Goal: Participate in discussion: Engage in conversation with other users on a specific topic

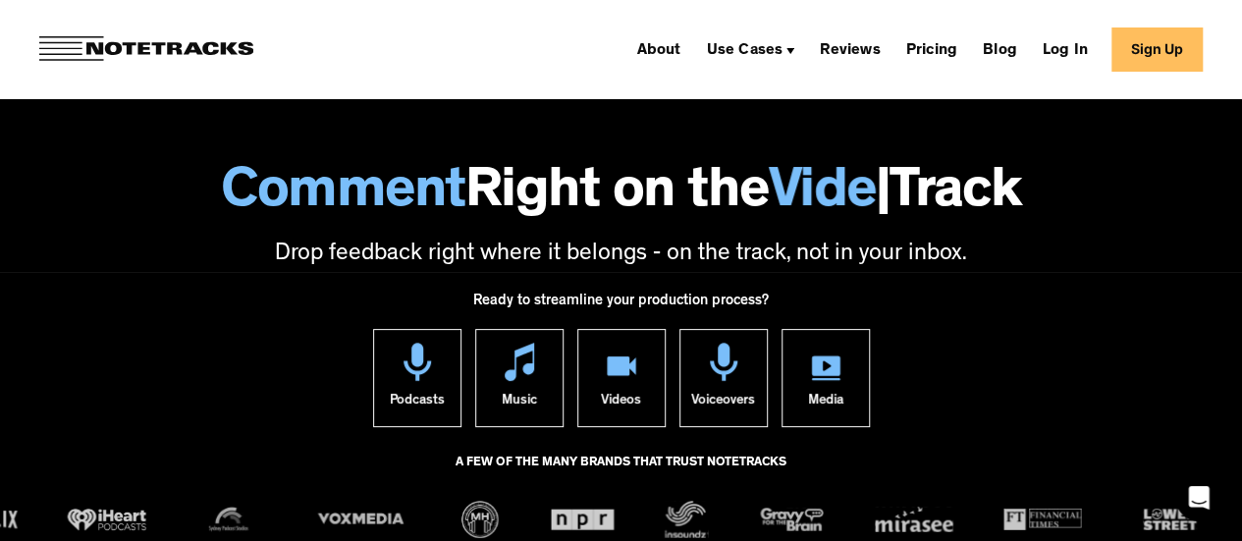
click at [1188, 58] on link "Sign Up" at bounding box center [1157, 49] width 91 height 44
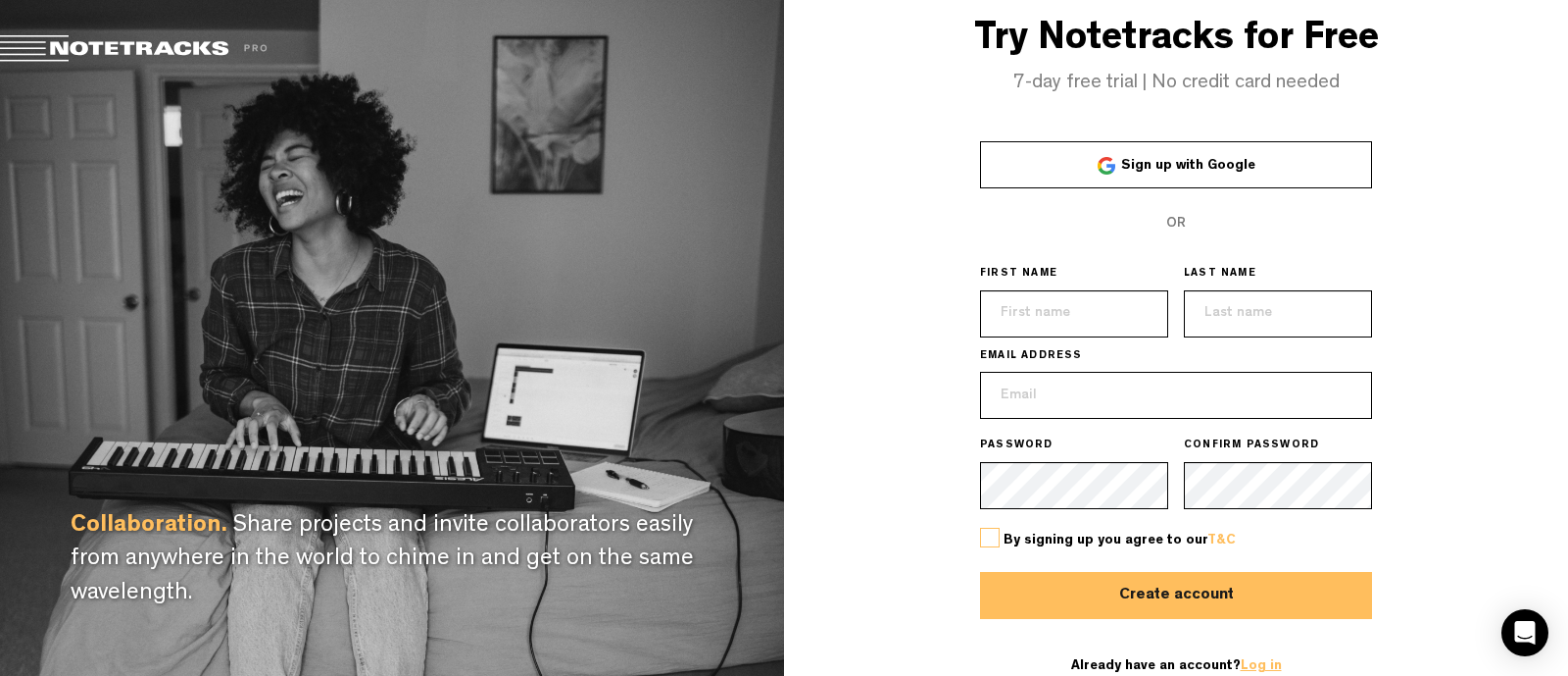
type input "[EMAIL_ADDRESS][DOMAIN_NAME]"
click at [1257, 660] on link "Log in" at bounding box center [1261, 666] width 41 height 14
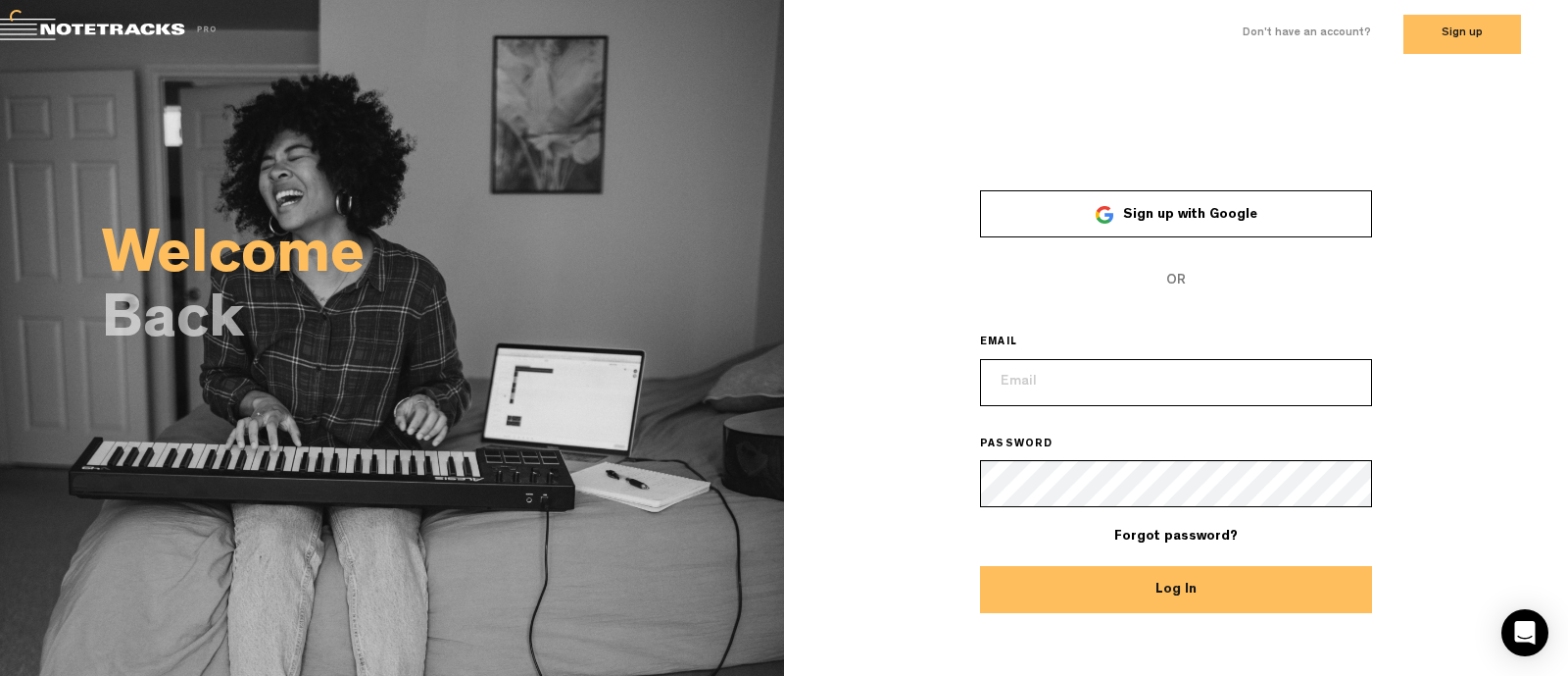
type input "[EMAIL_ADDRESS][DOMAIN_NAME]"
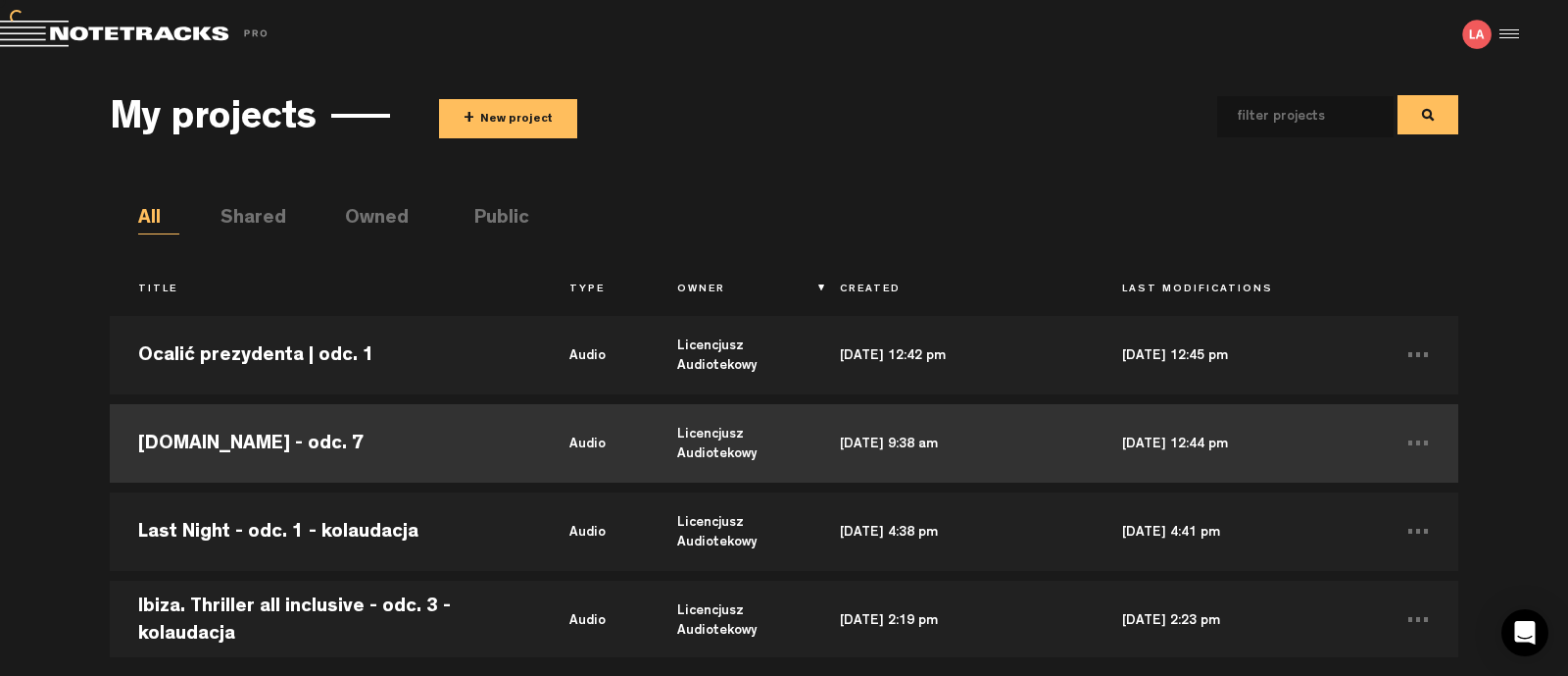
scroll to position [122, 0]
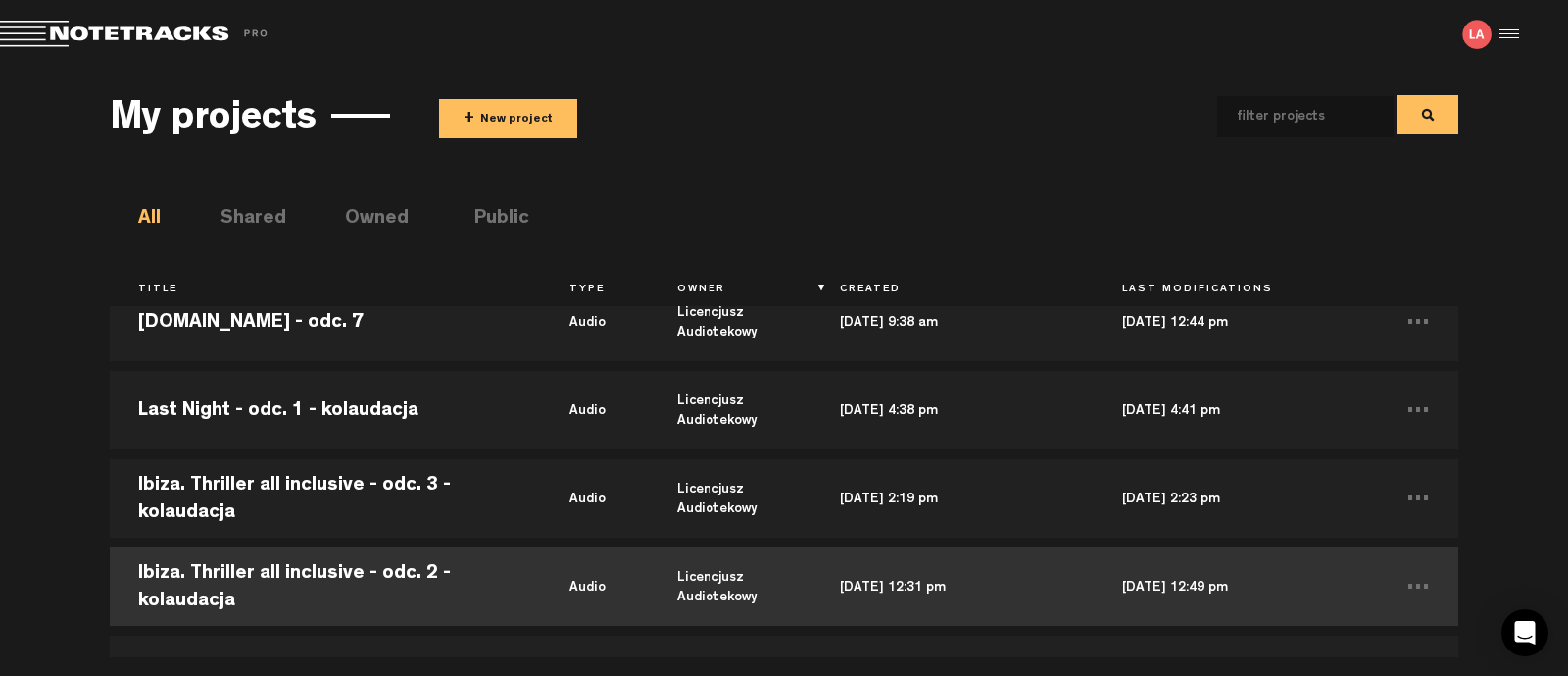
click at [299, 566] on td "Ibiza. Thriller all inclusive - odc. 2 - kolaudacja" at bounding box center [325, 586] width 431 height 88
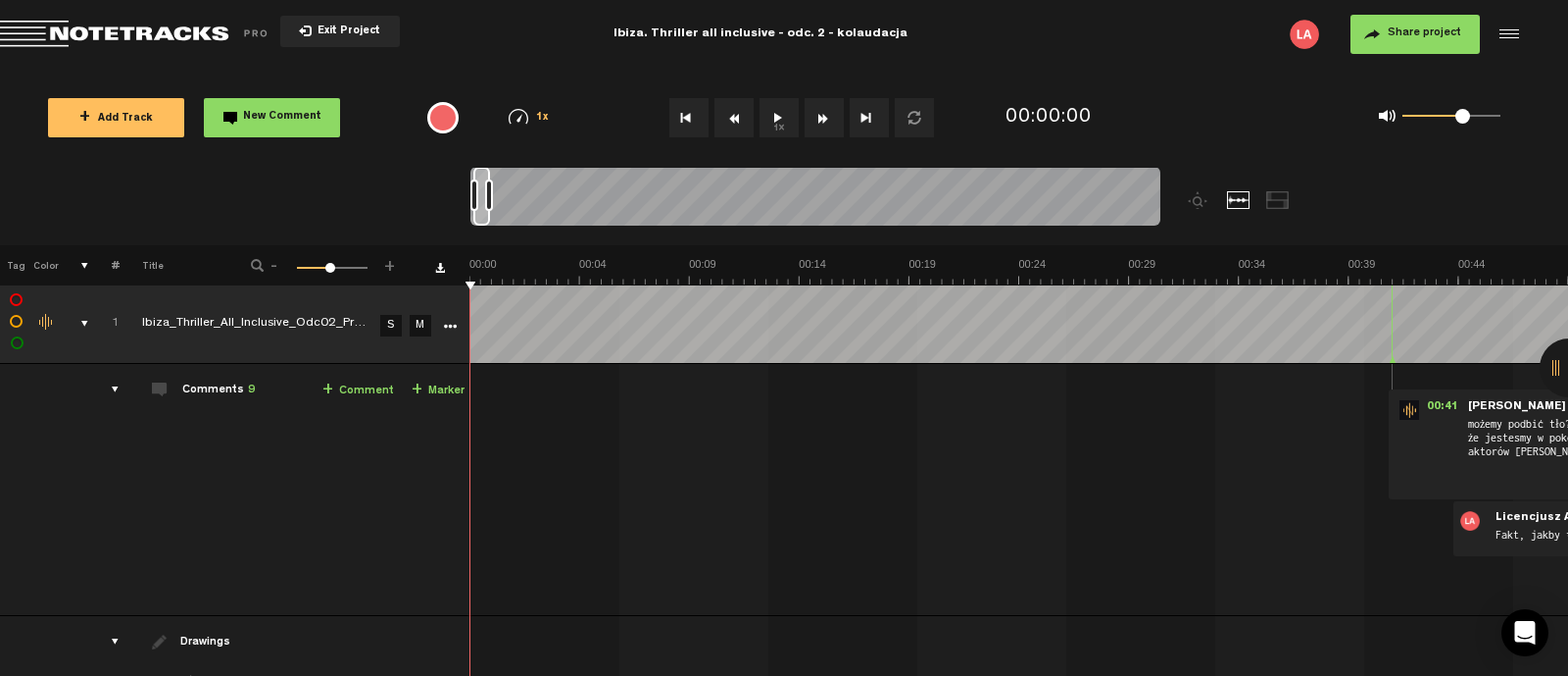
click at [1563, 367] on div at bounding box center [1569, 367] width 59 height 59
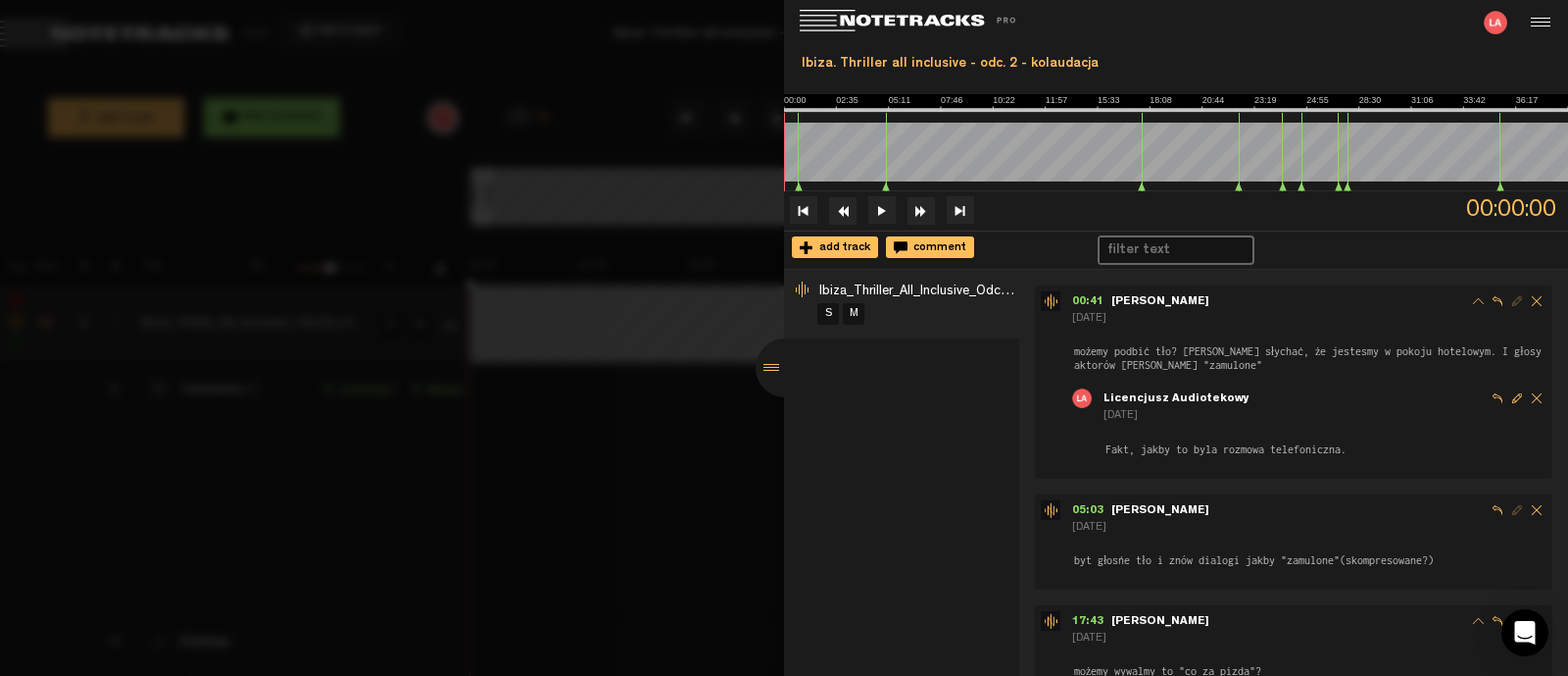
click at [770, 372] on div at bounding box center [784, 367] width 59 height 59
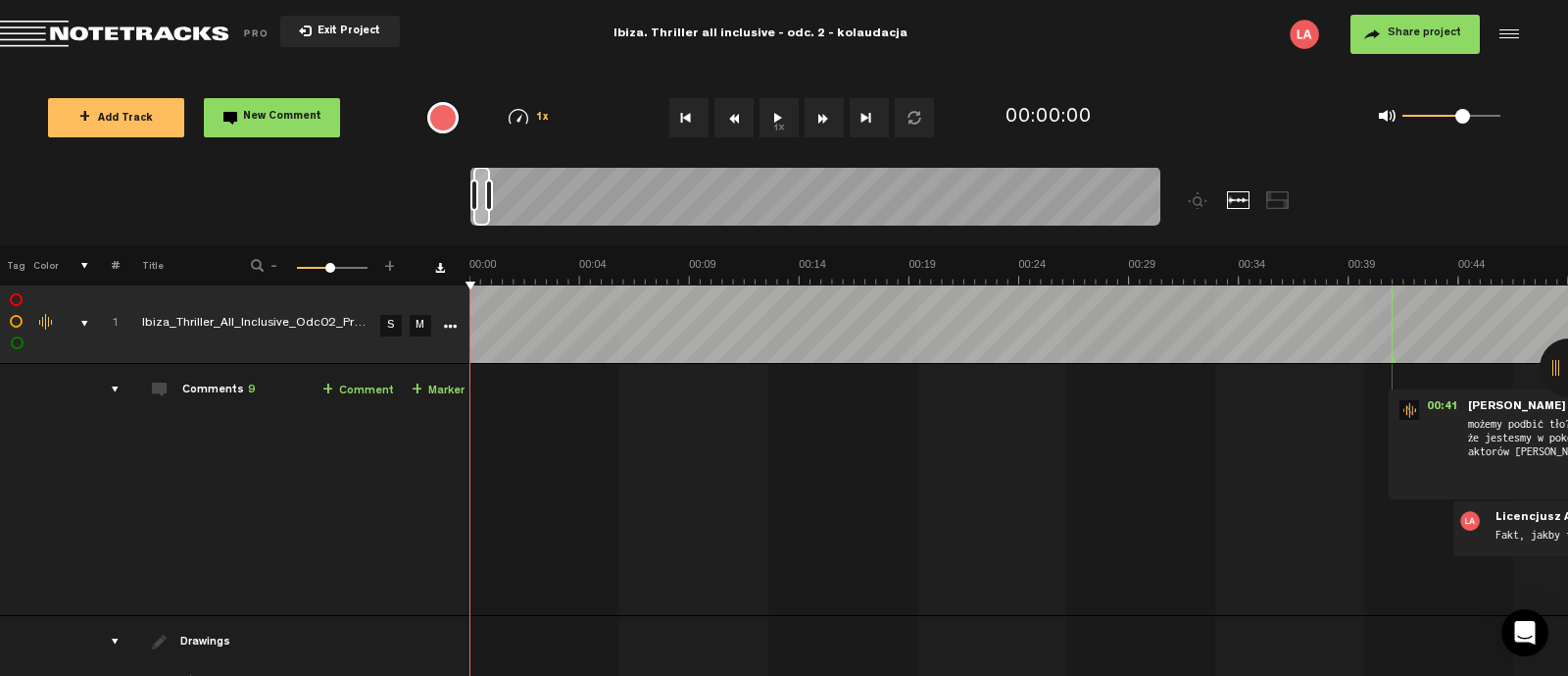
click at [118, 30] on span "Return to Project List" at bounding box center [137, 34] width 274 height 27
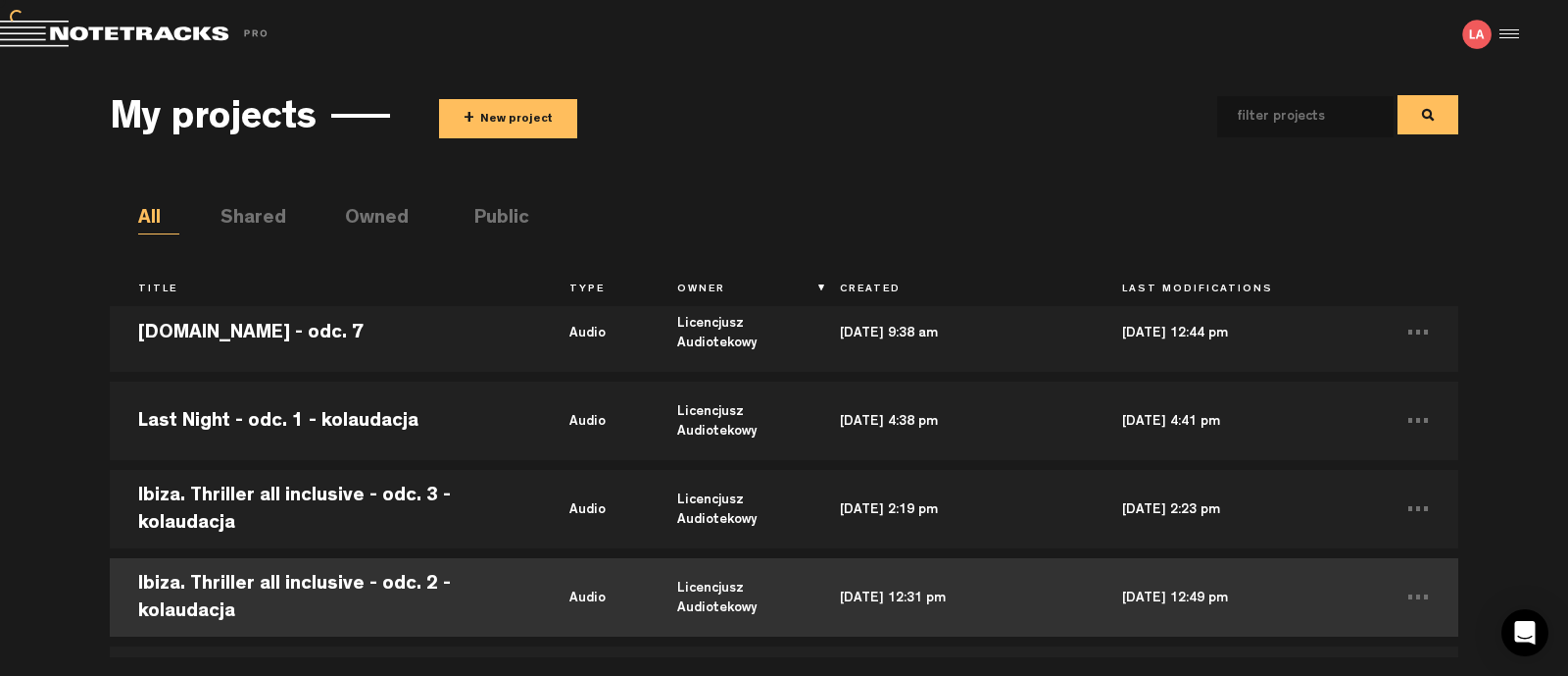
scroll to position [122, 0]
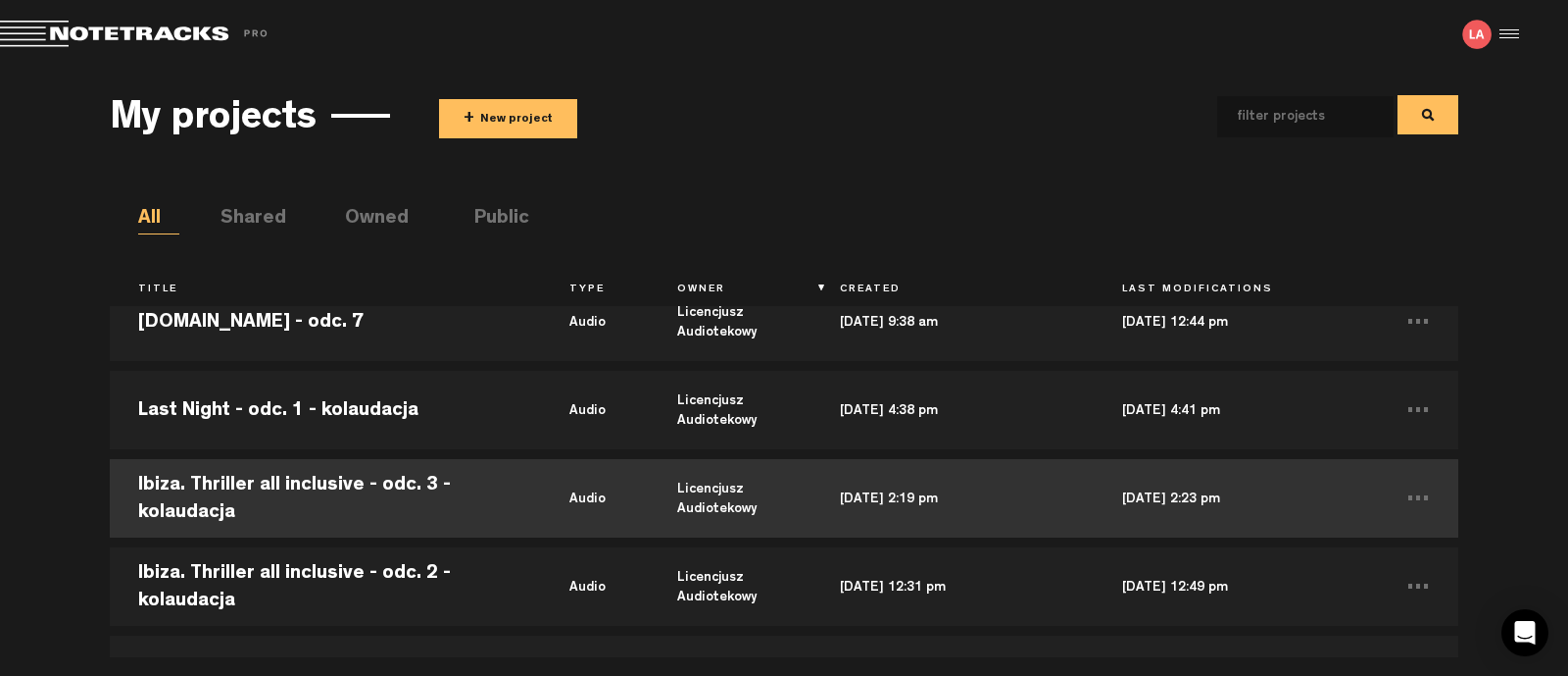
click at [322, 482] on td "Ibiza. Thriller all inclusive - odc. 3 - kolaudacja" at bounding box center [325, 498] width 431 height 88
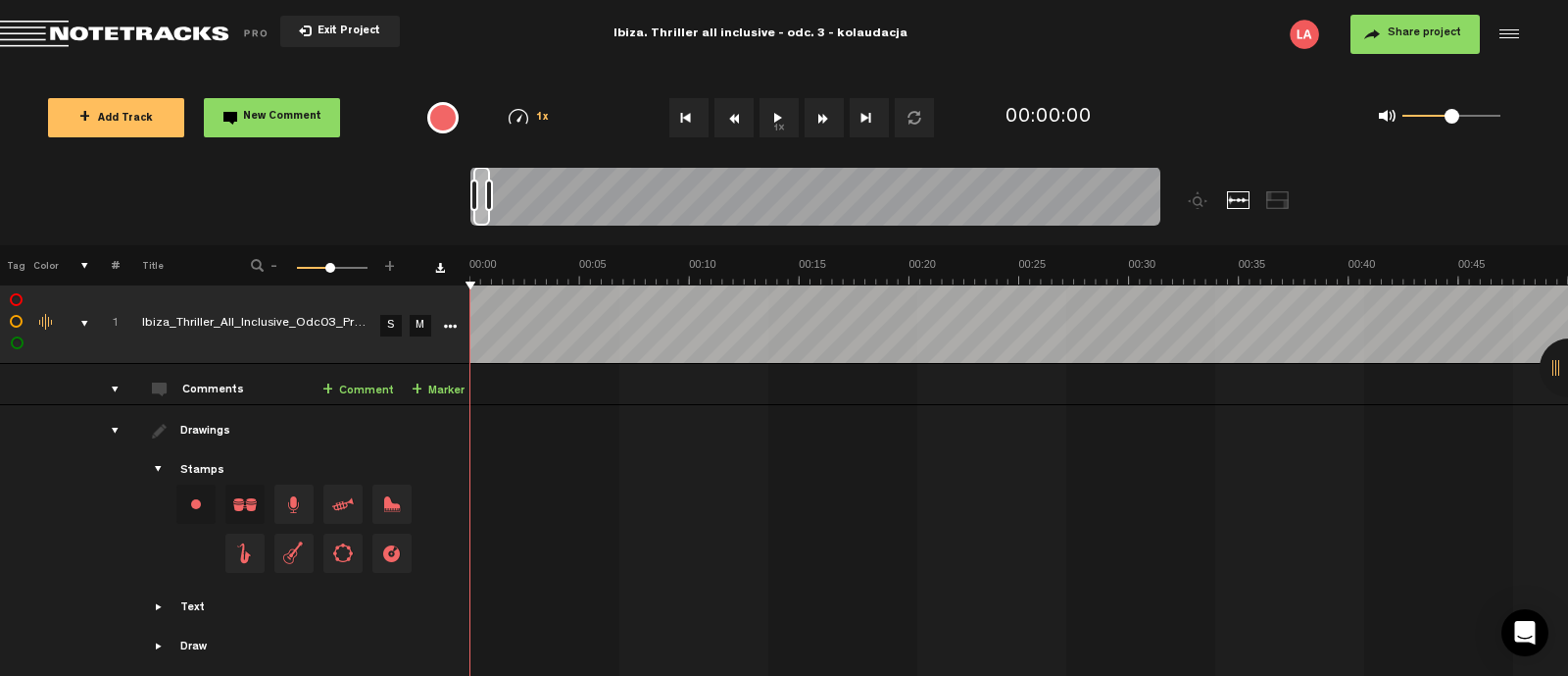
click at [1565, 353] on div at bounding box center [1569, 367] width 59 height 59
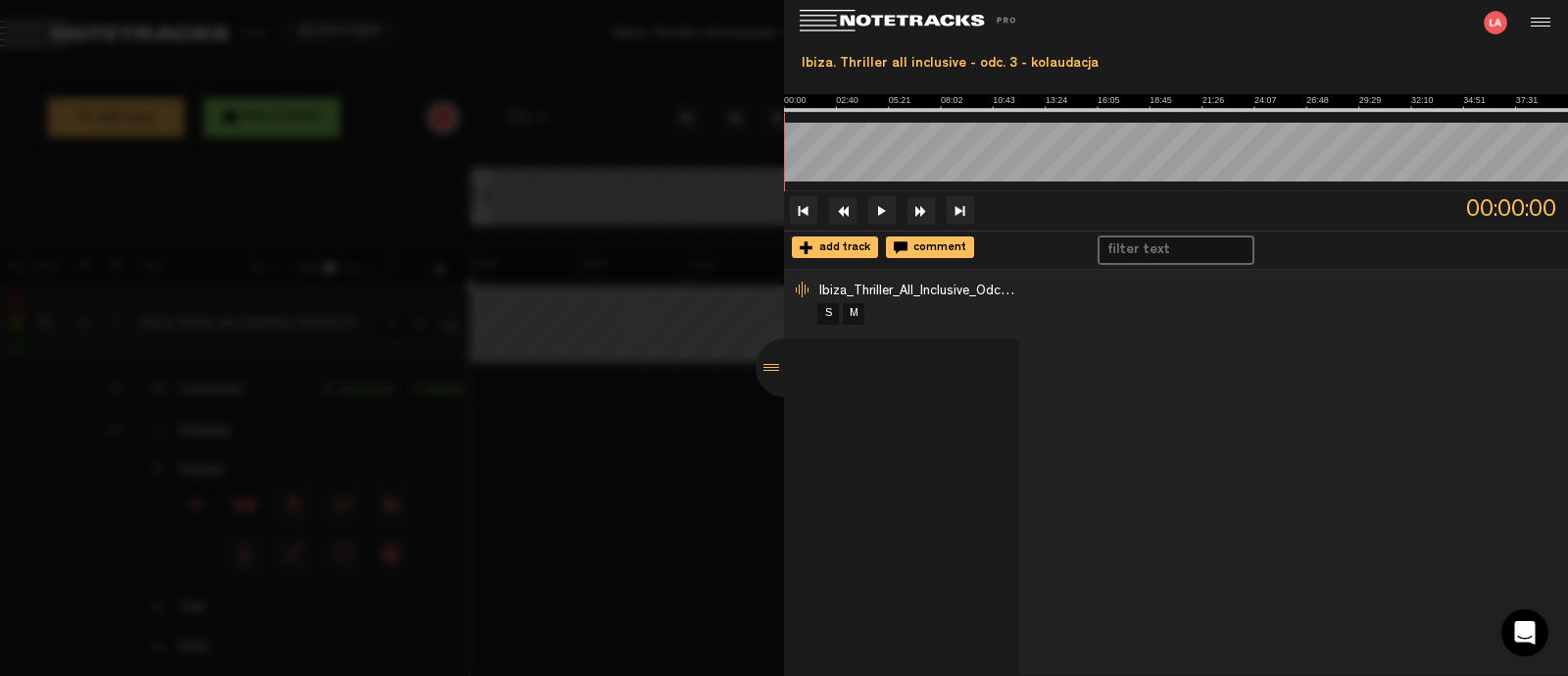
click at [777, 364] on div at bounding box center [784, 367] width 59 height 59
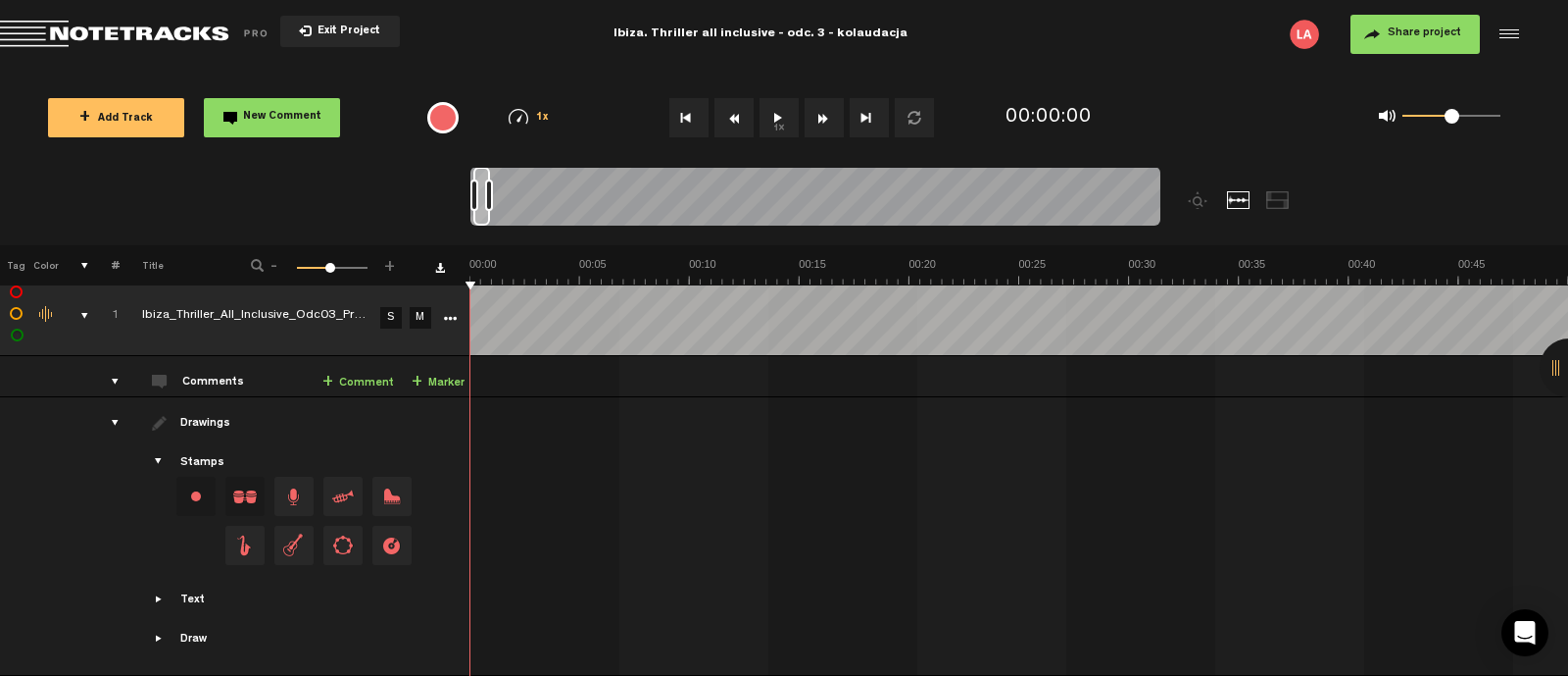
scroll to position [17, 0]
click at [140, 37] on span "Return to Project List" at bounding box center [137, 34] width 274 height 27
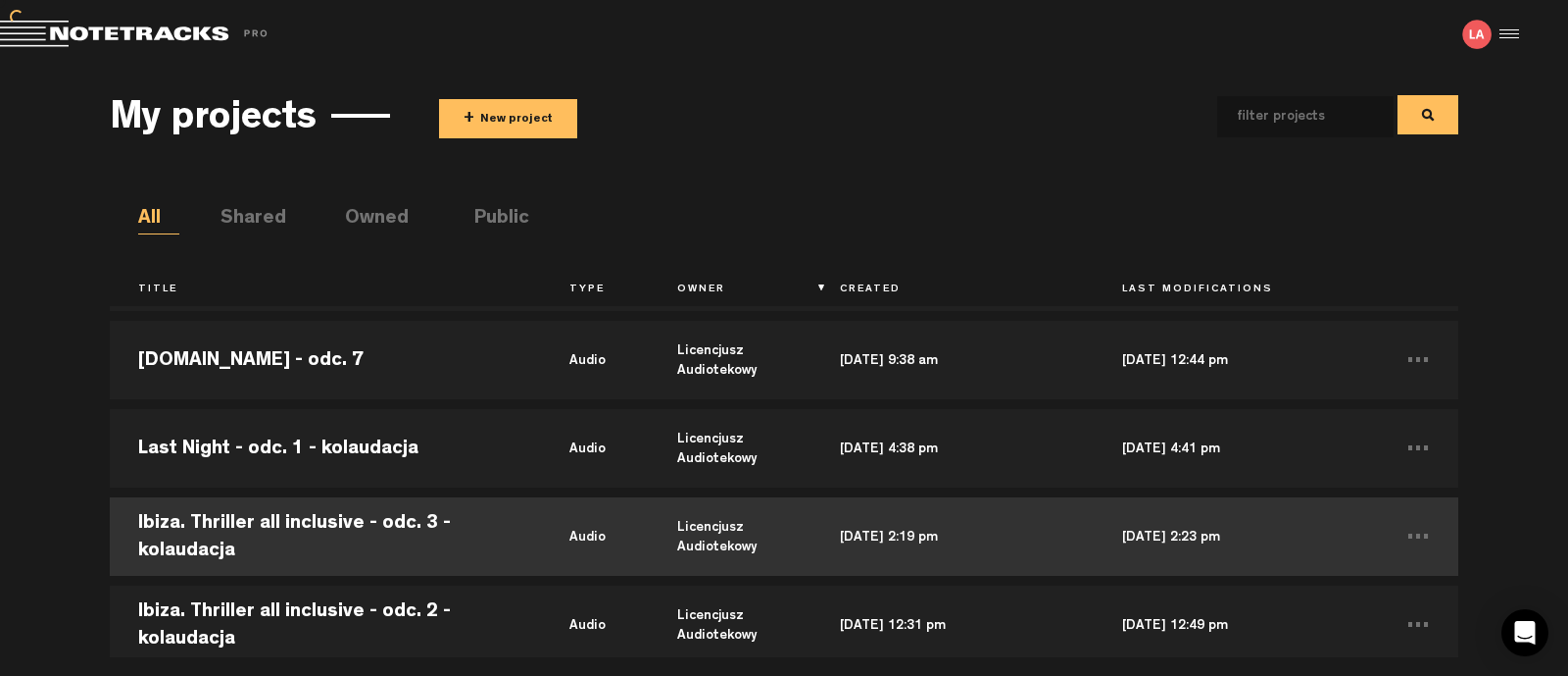
scroll to position [122, 0]
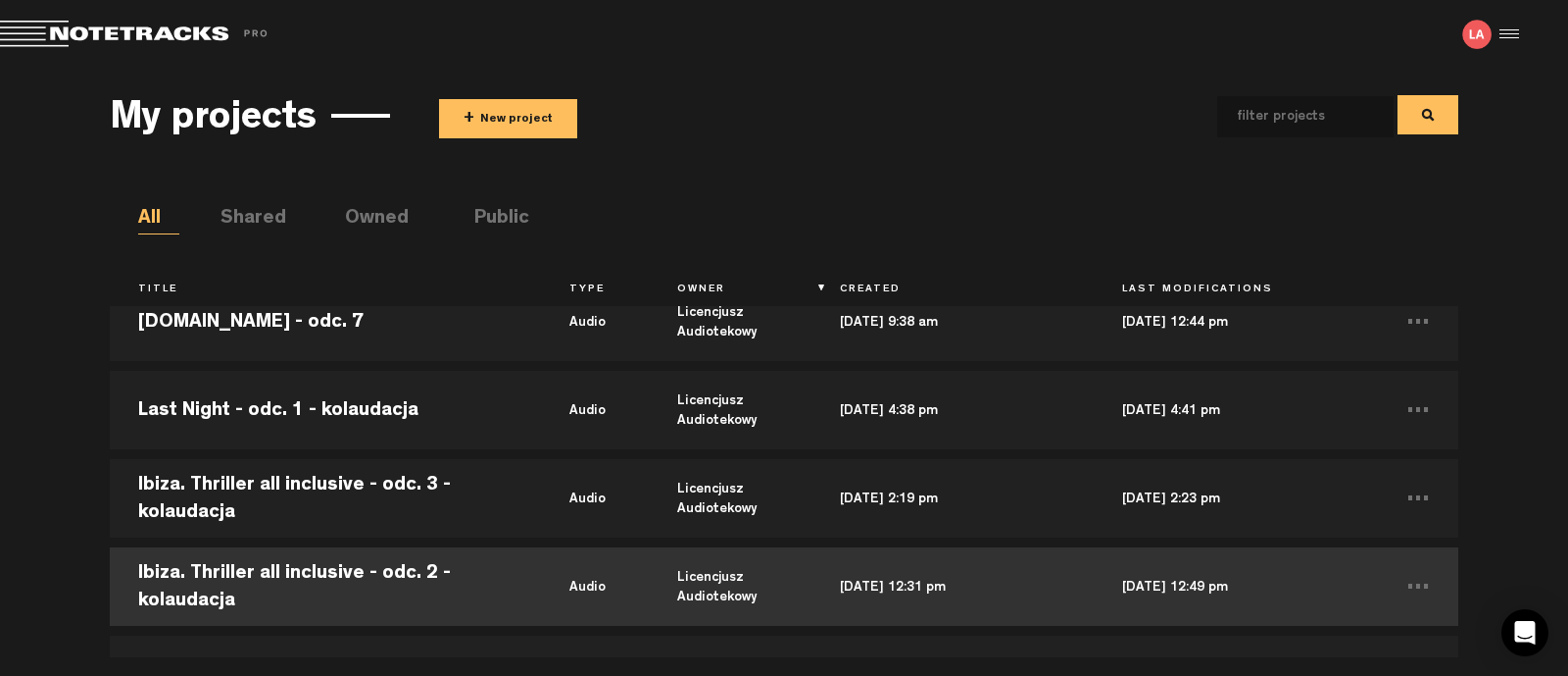
click at [316, 581] on td "Ibiza. Thriller all inclusive - odc. 2 - kolaudacja" at bounding box center [325, 586] width 431 height 88
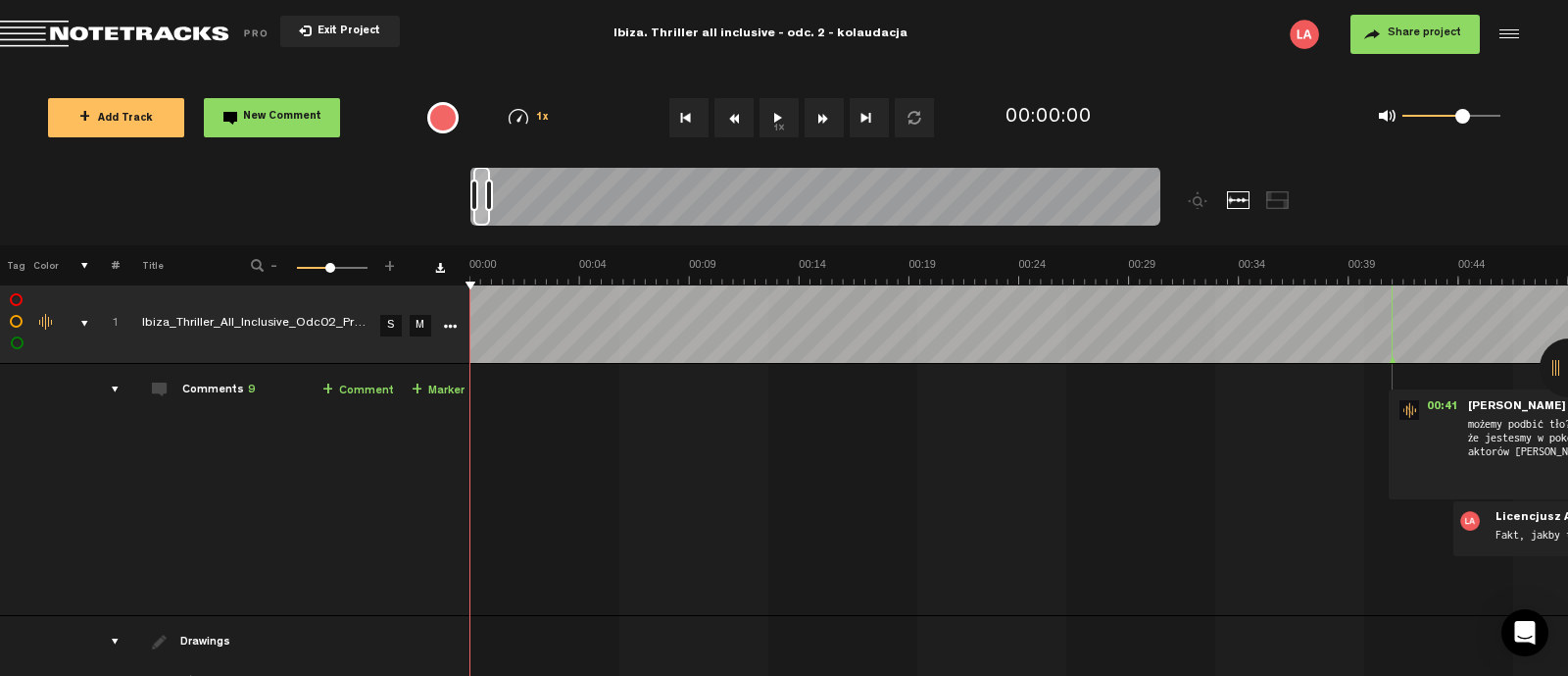
click at [1559, 374] on div at bounding box center [1569, 367] width 59 height 59
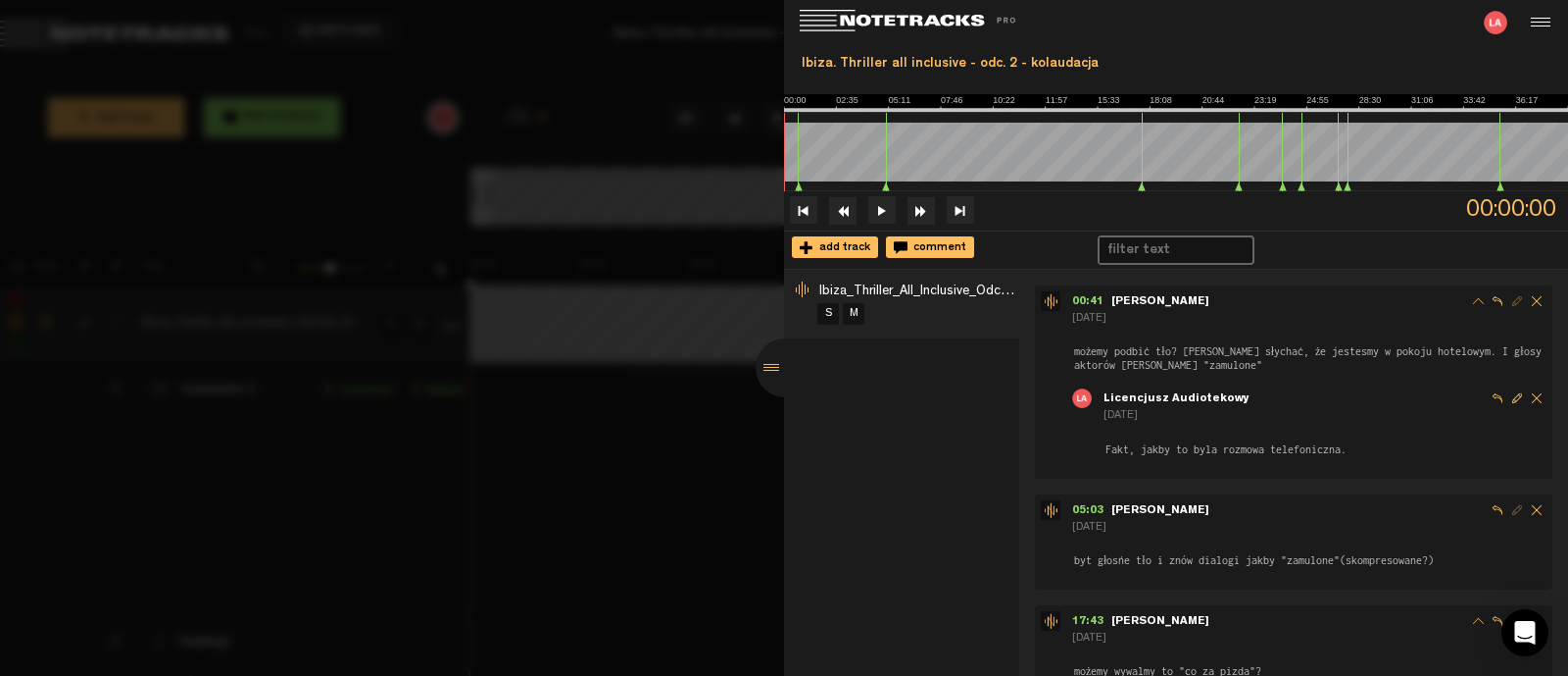
click at [873, 394] on div "Ibiza_Thriller_All_Inclusive_Odc02_Prev_V2 S M" at bounding box center [902, 472] width 236 height 406
click at [1411, 381] on ul "00:41 - [PERSON_NAME] [DATE] możemy podbić tło? [PERSON_NAME] słychać, że jeste…" at bounding box center [1294, 381] width 517 height 193
click at [1308, 421] on div "[DATE]" at bounding box center [1325, 416] width 443 height 17
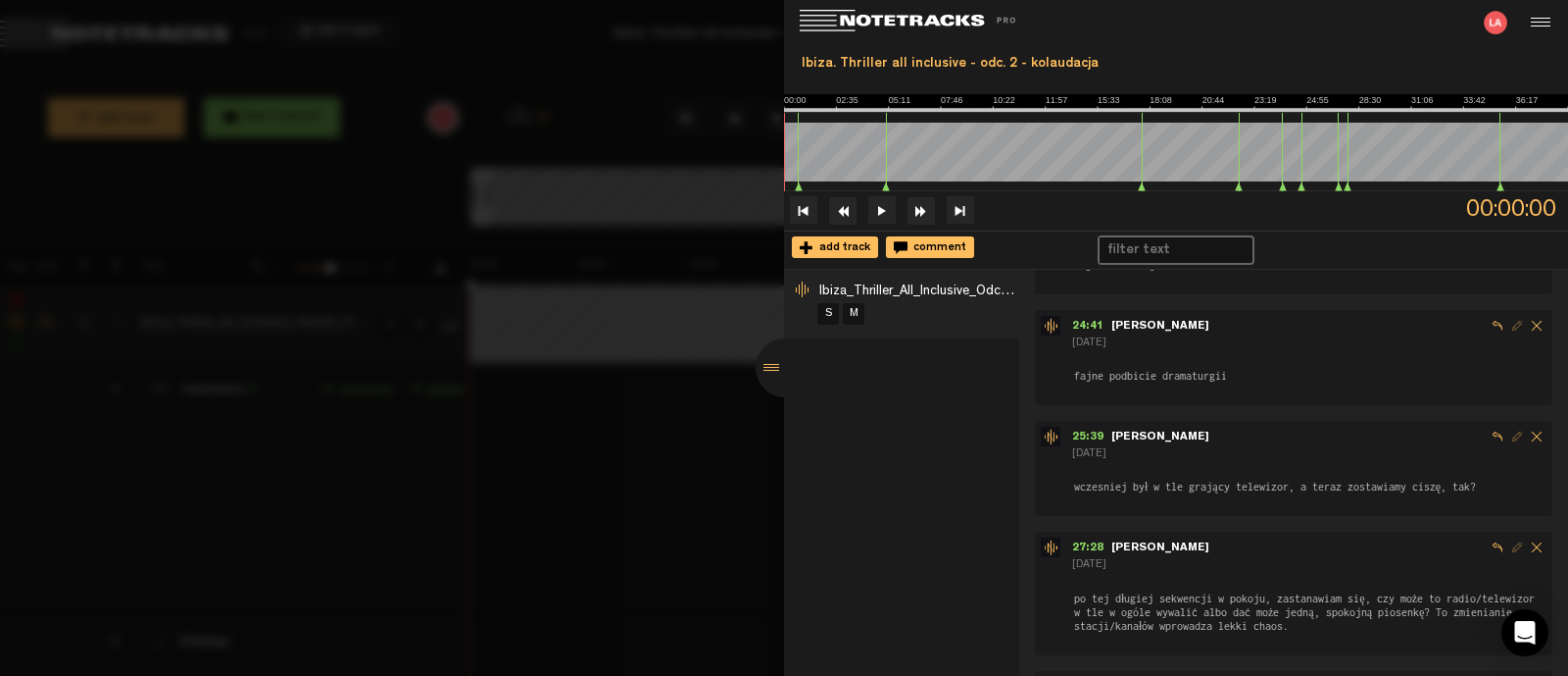
scroll to position [832, 0]
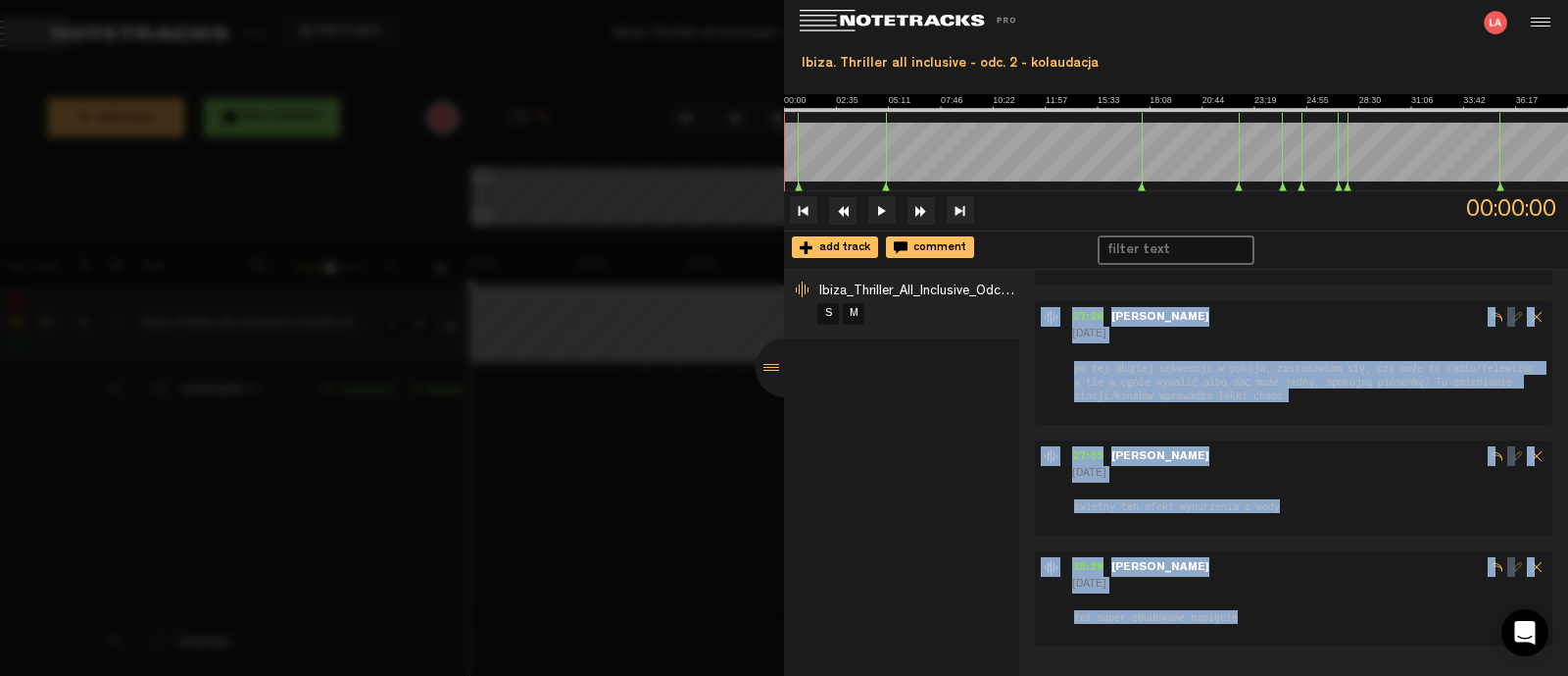
drag, startPoint x: 1062, startPoint y: 291, endPoint x: 1284, endPoint y: 602, distance: 382.1
click at [1284, 602] on div "00:41 - [PERSON_NAME] [DATE] możemy podbić tło? [PERSON_NAME] słychać, że jeste…" at bounding box center [1302, 50] width 533 height 1192
copy div "51:45 - Lorem 7 ipsu dol sitame consec adi? El sed doeiusm, te incididu u labor…"
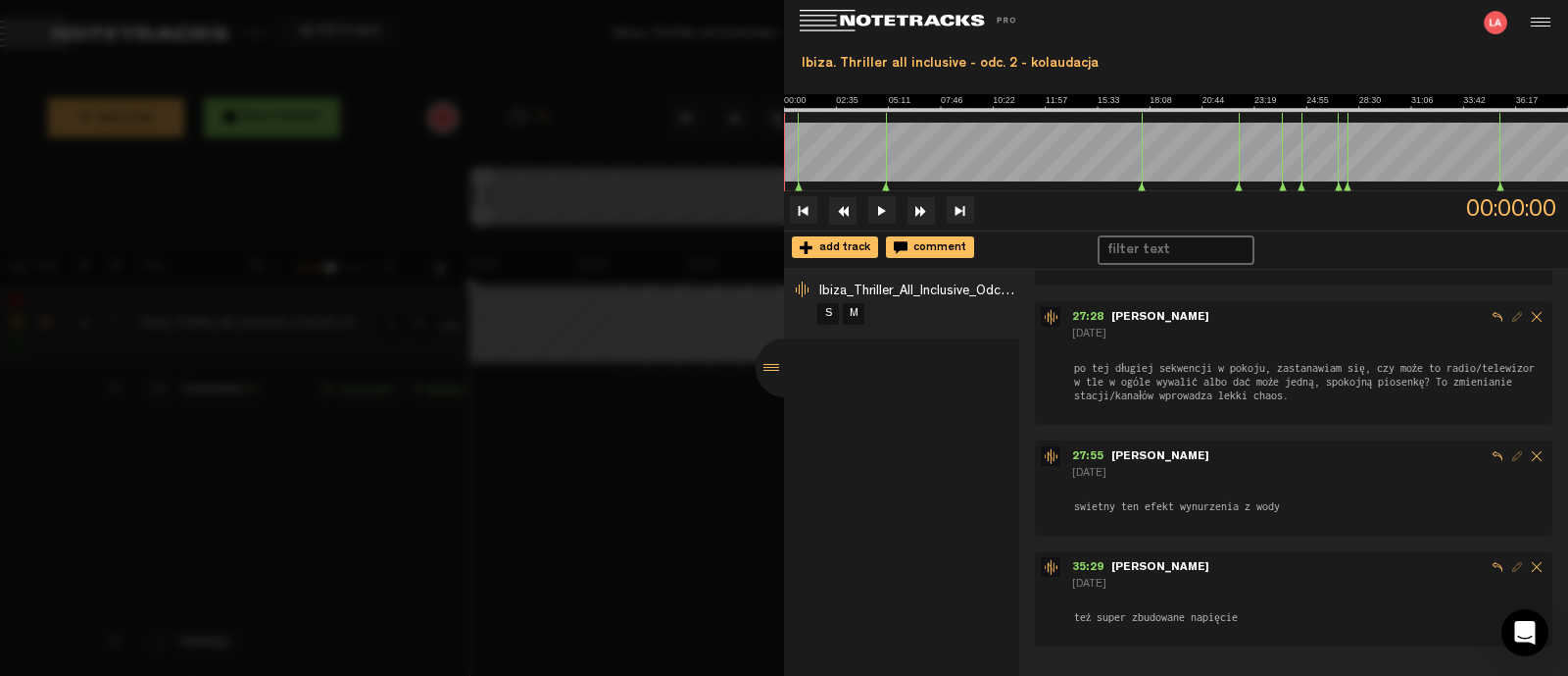
click at [525, 616] on div at bounding box center [784, 338] width 1568 height 676
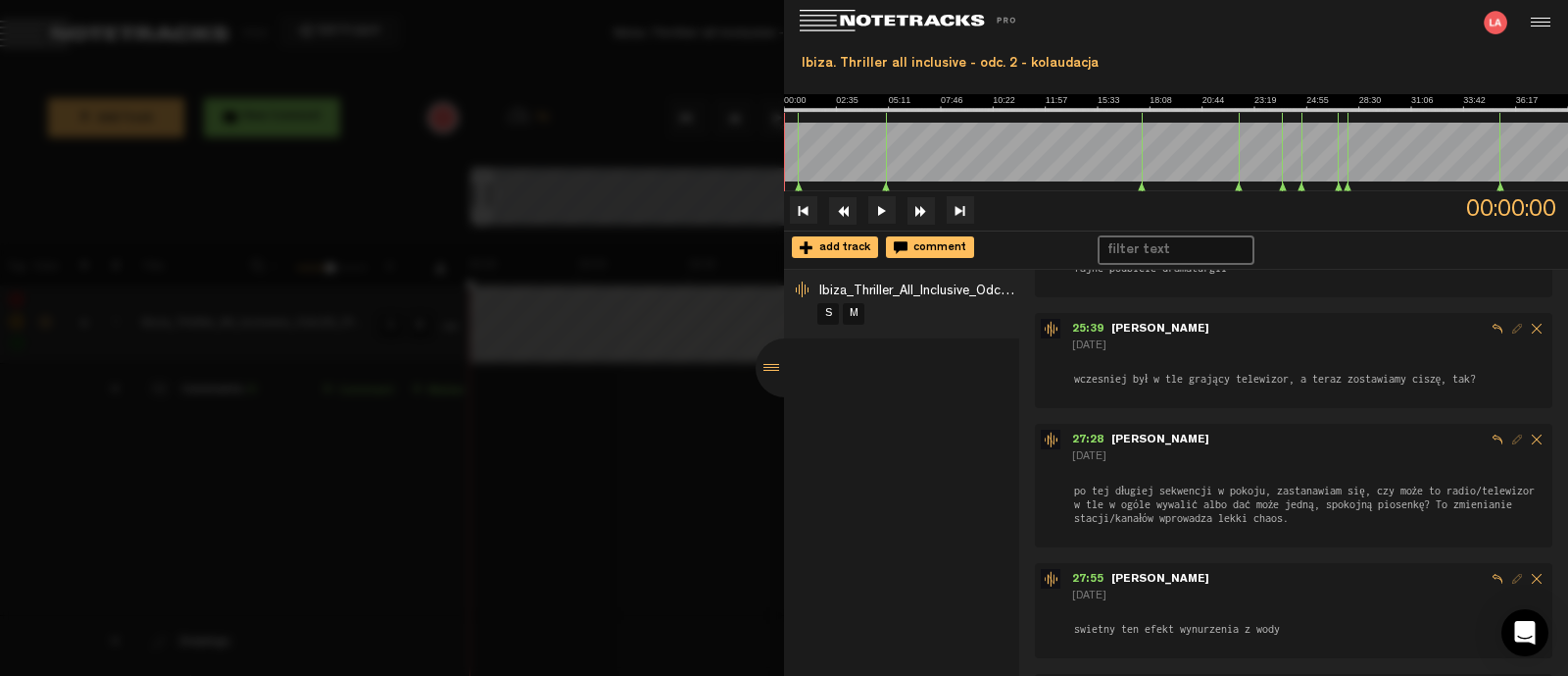
click at [1205, 487] on span "po tej długiej sekwencji w pokoju, zastanawiam się, czy może to radio/telewizor…" at bounding box center [1308, 503] width 474 height 43
click at [1216, 466] on form "po tej długiej sekwencji w pokoju, zastanawiam się, czy może to radio/telewizor…" at bounding box center [1308, 495] width 474 height 59
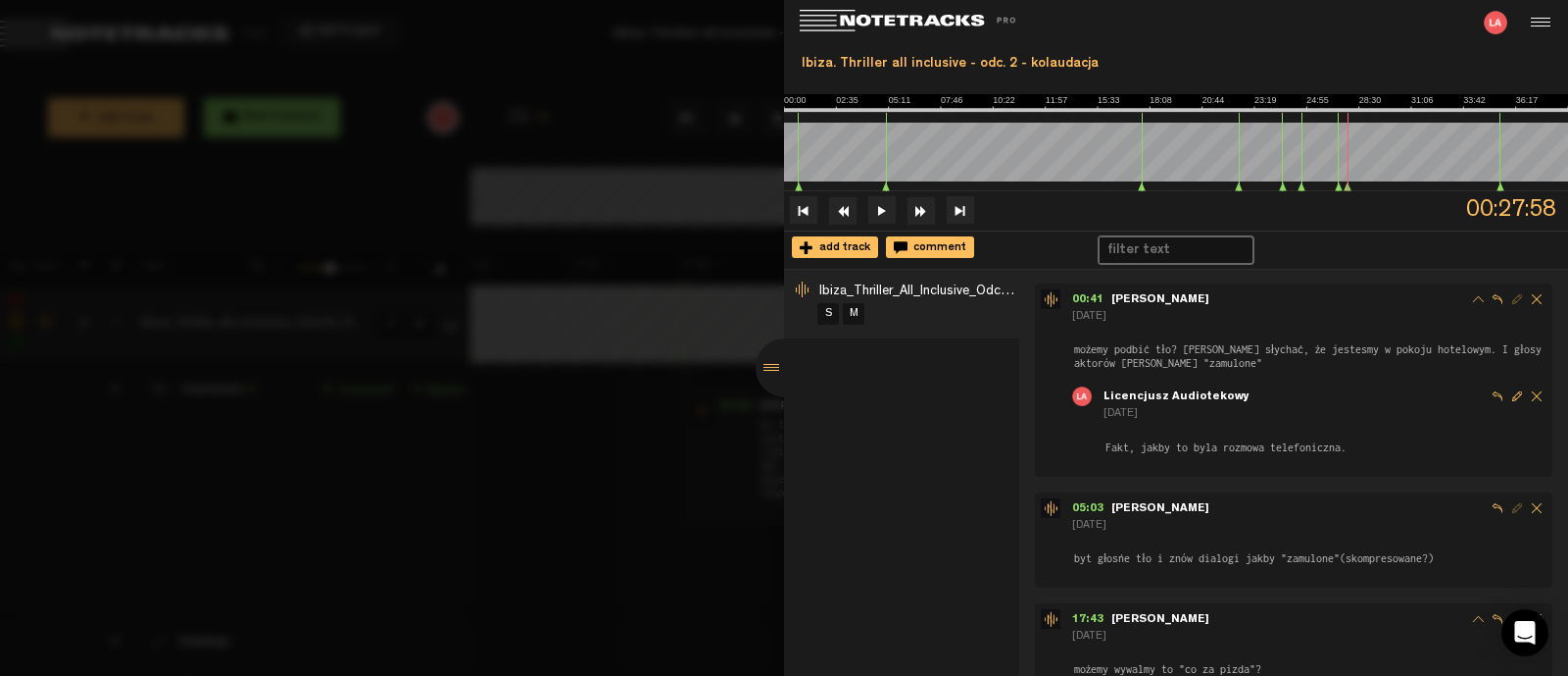
scroll to position [0, 0]
click at [1255, 355] on span "możemy podbić tło? [PERSON_NAME] słychać, że jestesmy w pokoju hotelowym. I gło…" at bounding box center [1308, 357] width 474 height 29
click at [1164, 311] on div "[DATE]" at bounding box center [1308, 319] width 474 height 17
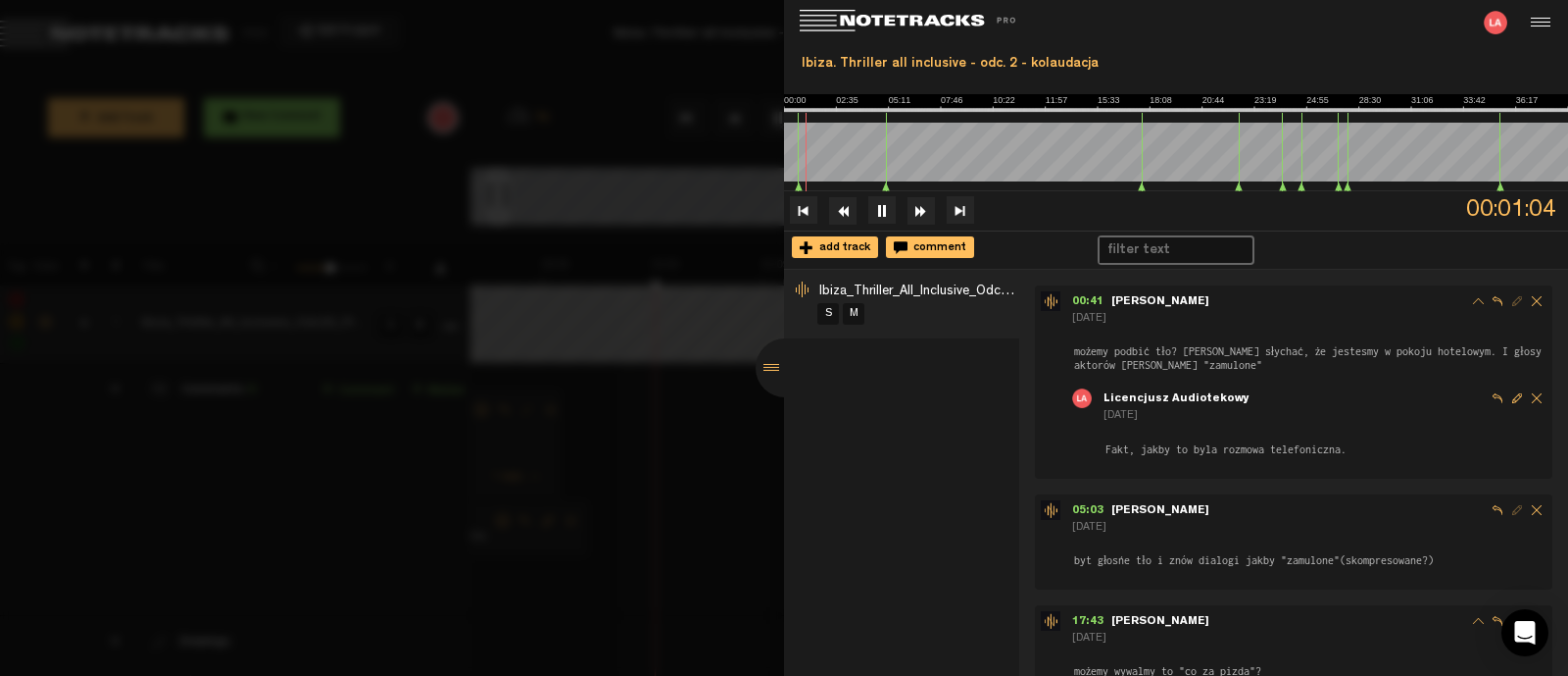
click at [1216, 354] on span "możemy podbić tło? [PERSON_NAME] słychać, że jestesmy w pokoju hotelowym. I gło…" at bounding box center [1308, 357] width 474 height 29
click at [1164, 350] on span "możemy podbić tło? [PERSON_NAME] słychać, że jestesmy w pokoju hotelowym. I gło…" at bounding box center [1308, 357] width 474 height 29
click at [709, 481] on div at bounding box center [784, 338] width 1568 height 676
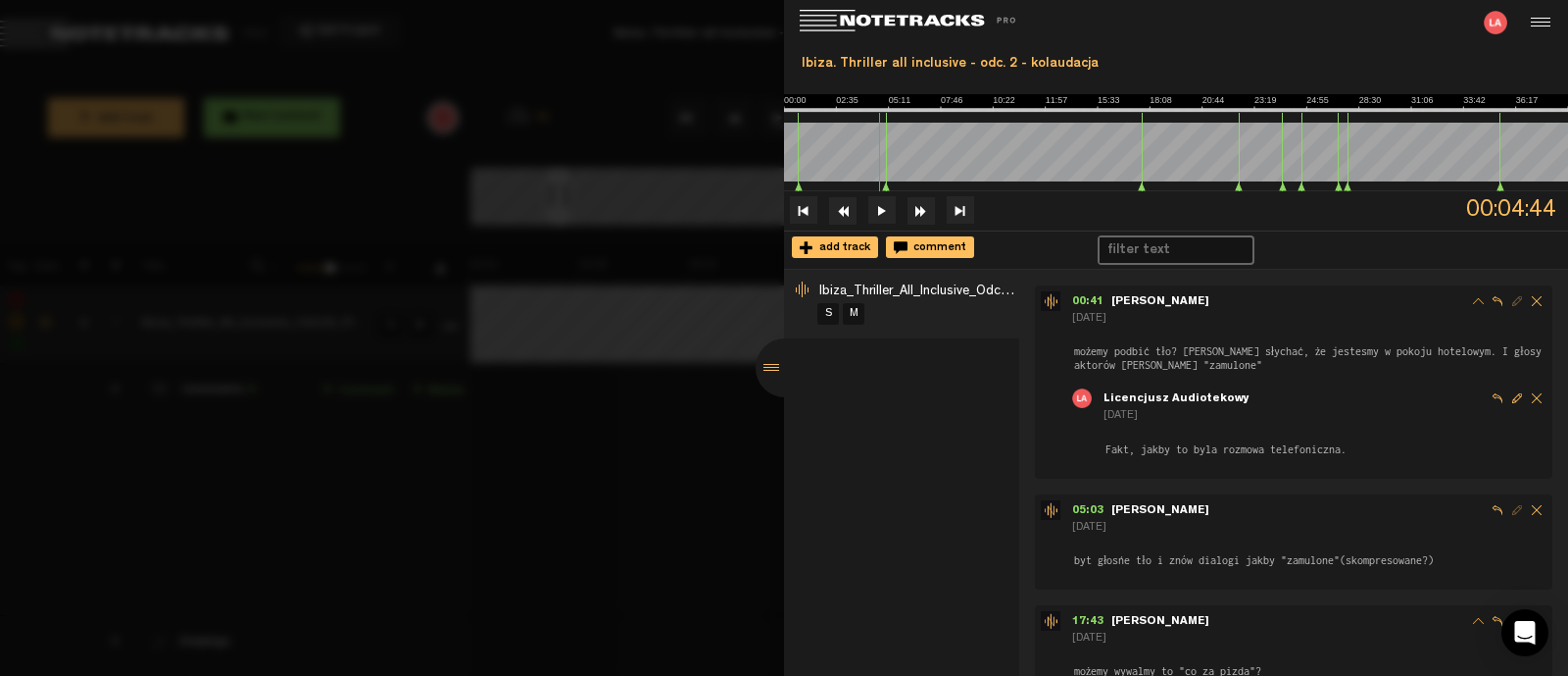
click at [784, 371] on div at bounding box center [784, 367] width 59 height 59
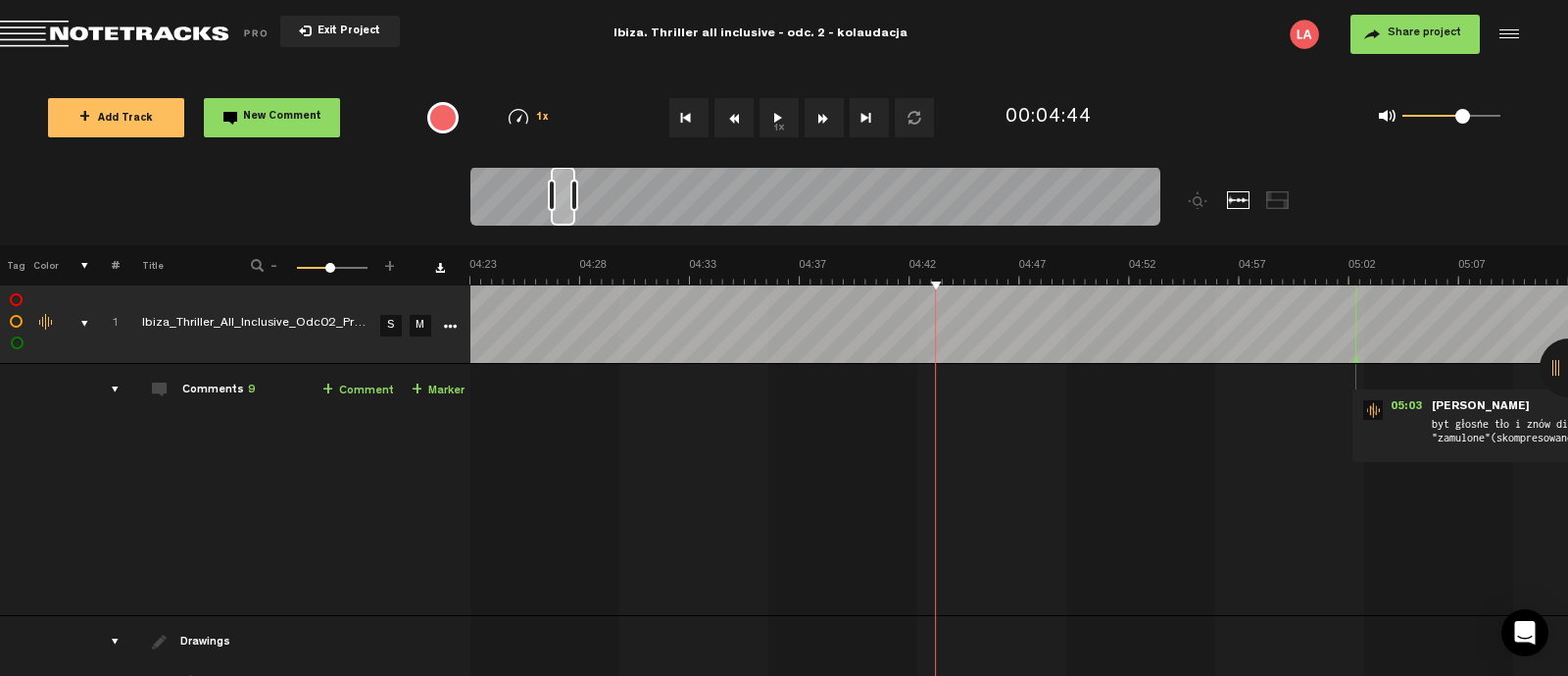
drag, startPoint x: 568, startPoint y: 189, endPoint x: 583, endPoint y: 190, distance: 15.0
click at [578, 190] on div at bounding box center [575, 195] width 8 height 31
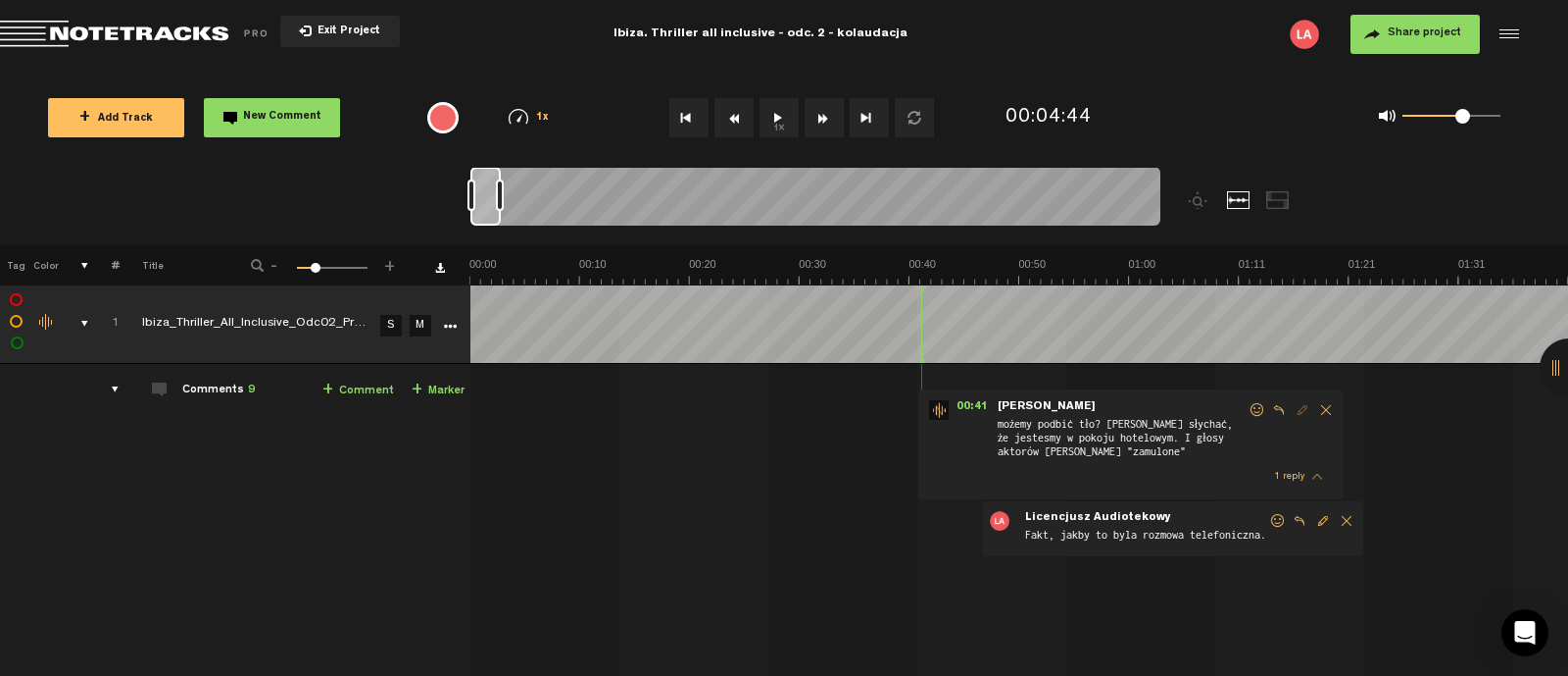
scroll to position [0, 0]
drag, startPoint x: 564, startPoint y: 194, endPoint x: 391, endPoint y: 166, distance: 175.3
click at [391, 69] on div "Loading... 100% + Add Track New Comment 1x 0.25x 0.5x 0.75x 1x 1.25x 1.5x 1.75x…" at bounding box center [784, 69] width 1568 height 0
click at [782, 123] on button "1x" at bounding box center [779, 117] width 39 height 39
click at [1558, 374] on div at bounding box center [1569, 367] width 59 height 59
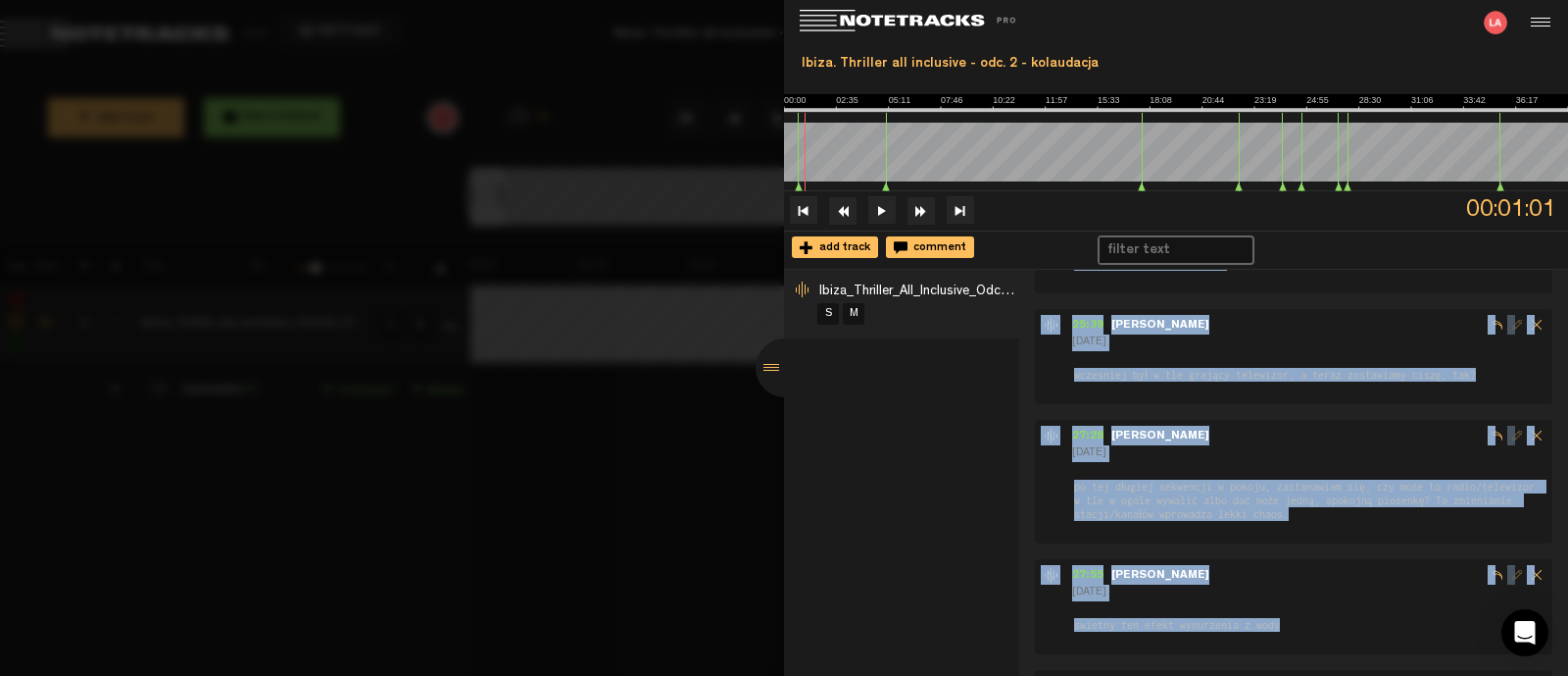
scroll to position [832, 0]
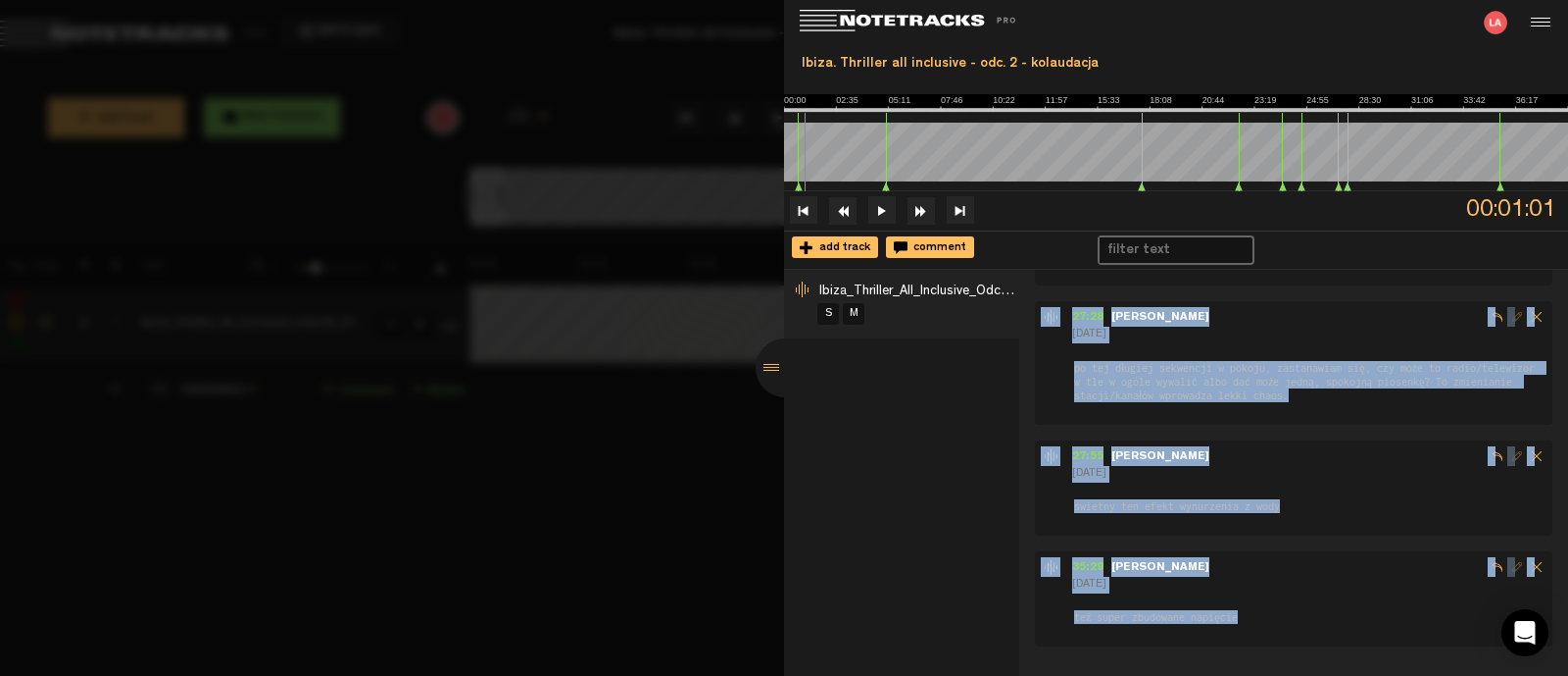
drag, startPoint x: 1066, startPoint y: 294, endPoint x: 1283, endPoint y: 594, distance: 370.3
click at [1283, 594] on div "00:41 - [PERSON_NAME] [DATE] możemy podbić tło? [PERSON_NAME] słychać, że jeste…" at bounding box center [1302, 50] width 533 height 1192
copy div "51:45 - Lorem 7 ipsu dol sitame consec adi? El sed doeiusm, te incididu u labor…"
click at [1289, 111] on img at bounding box center [1177, 103] width 784 height 18
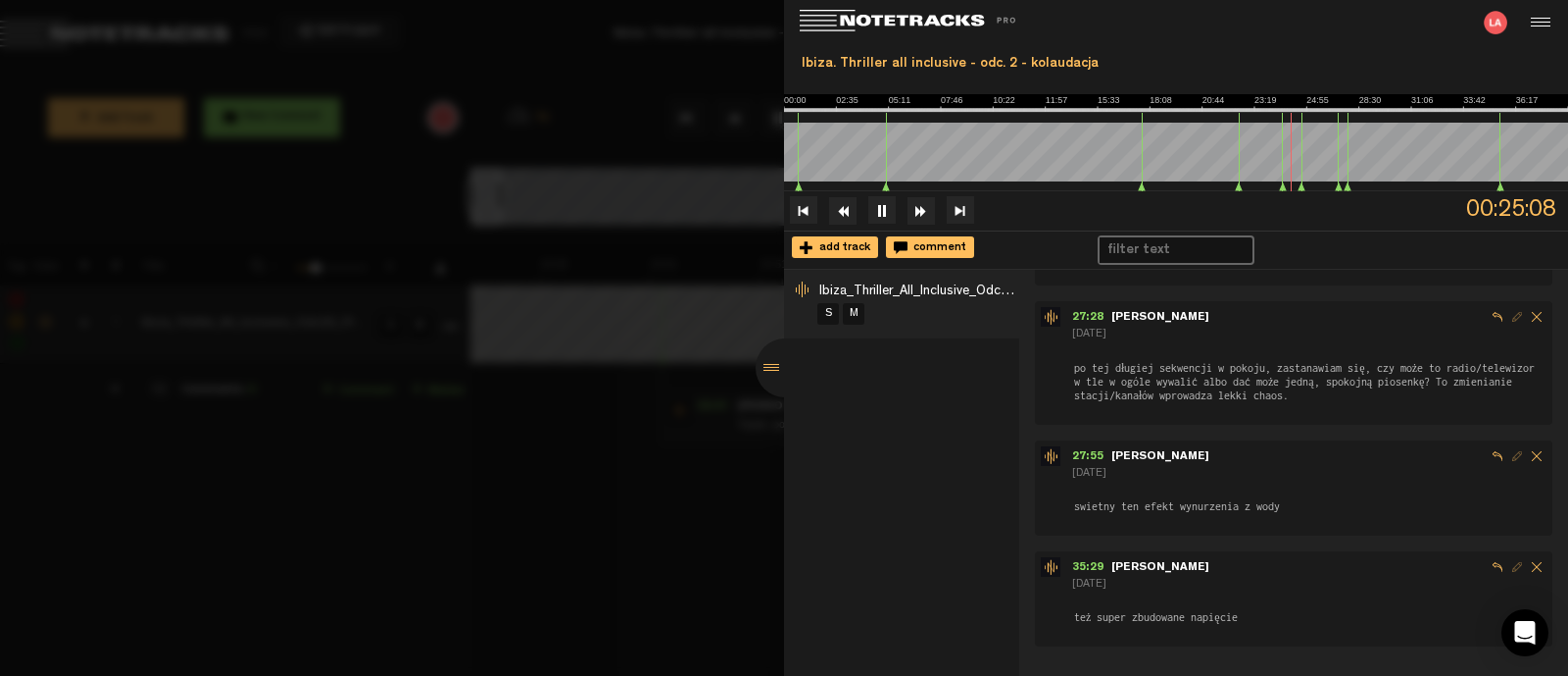
click at [664, 402] on div at bounding box center [784, 338] width 1568 height 676
click at [772, 364] on div at bounding box center [784, 367] width 59 height 59
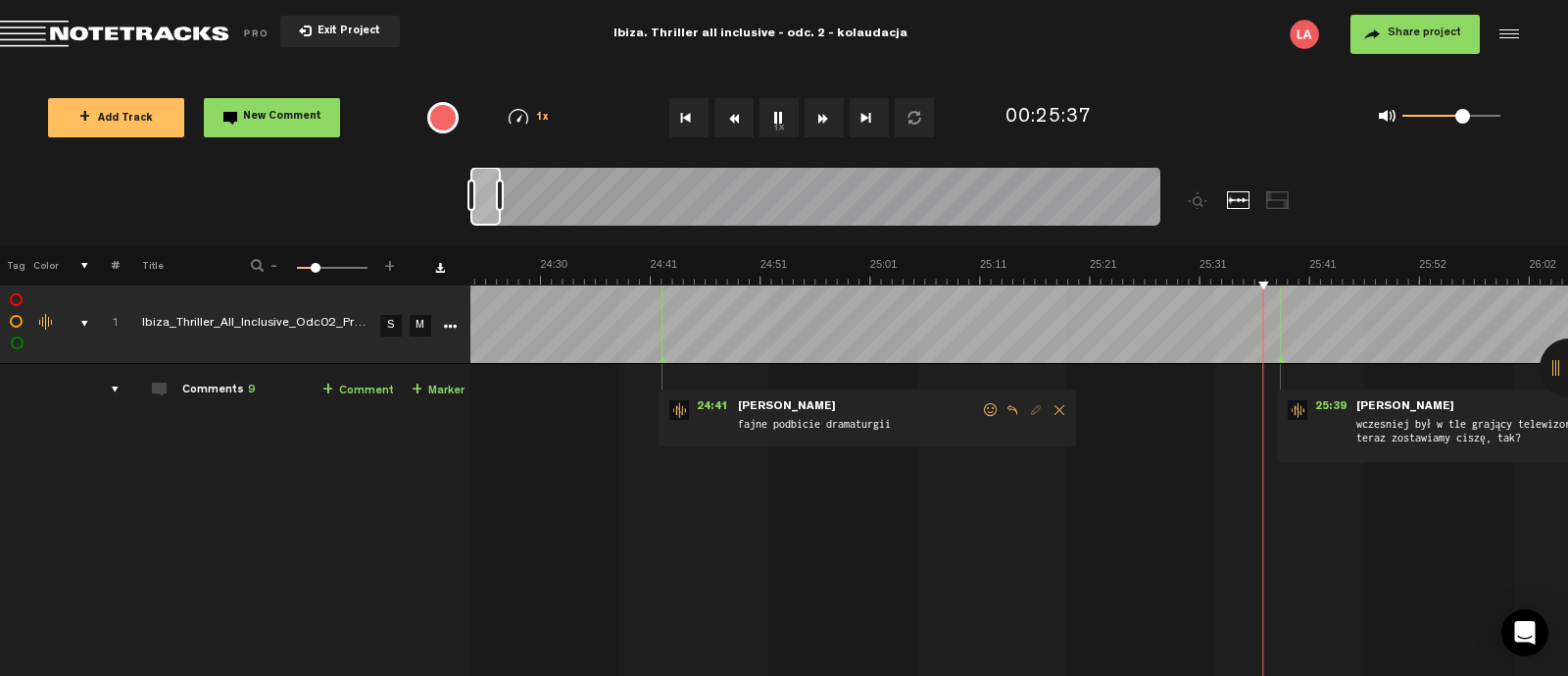
click at [784, 119] on button "1x" at bounding box center [779, 117] width 39 height 39
